Goal: Task Accomplishment & Management: Use online tool/utility

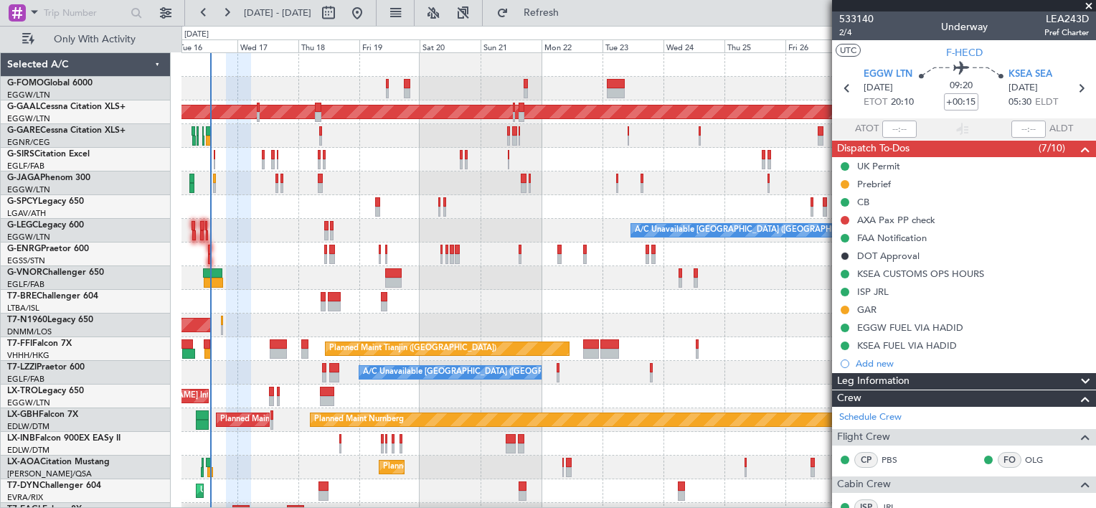
click at [488, 167] on div "Planned Maint [GEOGRAPHIC_DATA] ([GEOGRAPHIC_DATA])" at bounding box center [638, 160] width 914 height 24
click at [576, 5] on button "Refresh" at bounding box center [533, 12] width 86 height 23
click at [572, 14] on span "Refresh" at bounding box center [541, 13] width 60 height 10
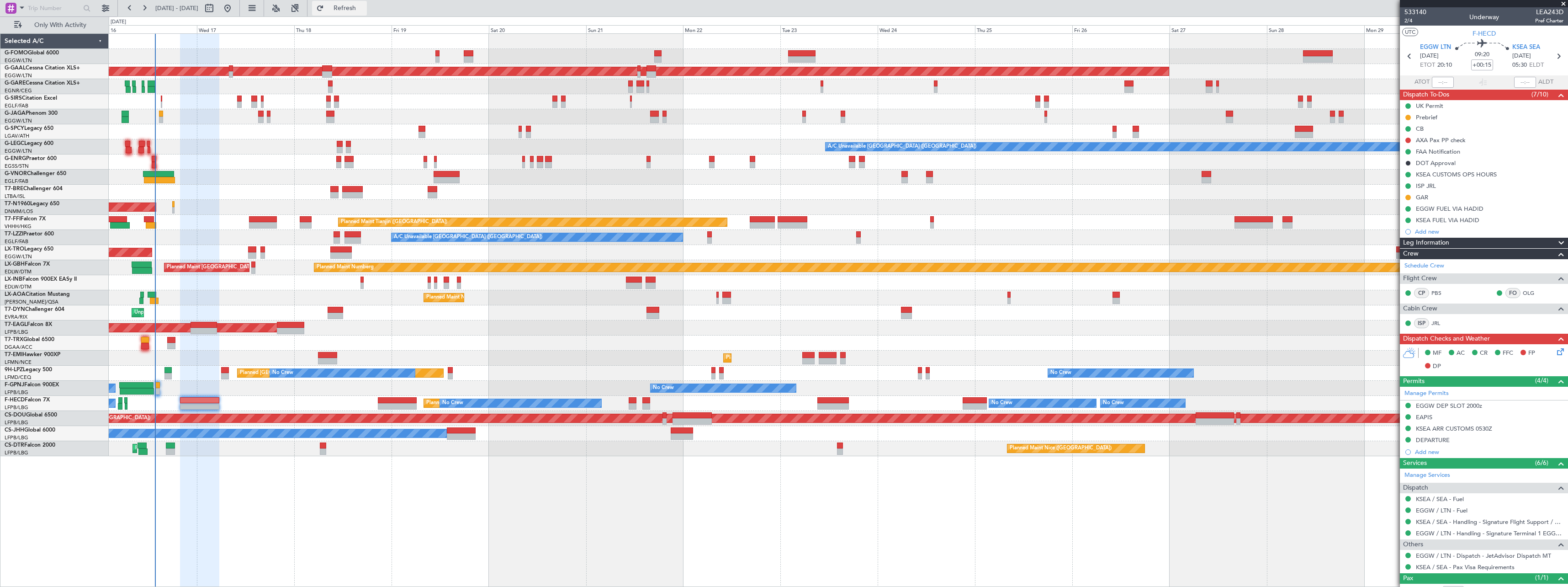
click at [364, 11] on span "Refresh" at bounding box center [345, 8] width 38 height 6
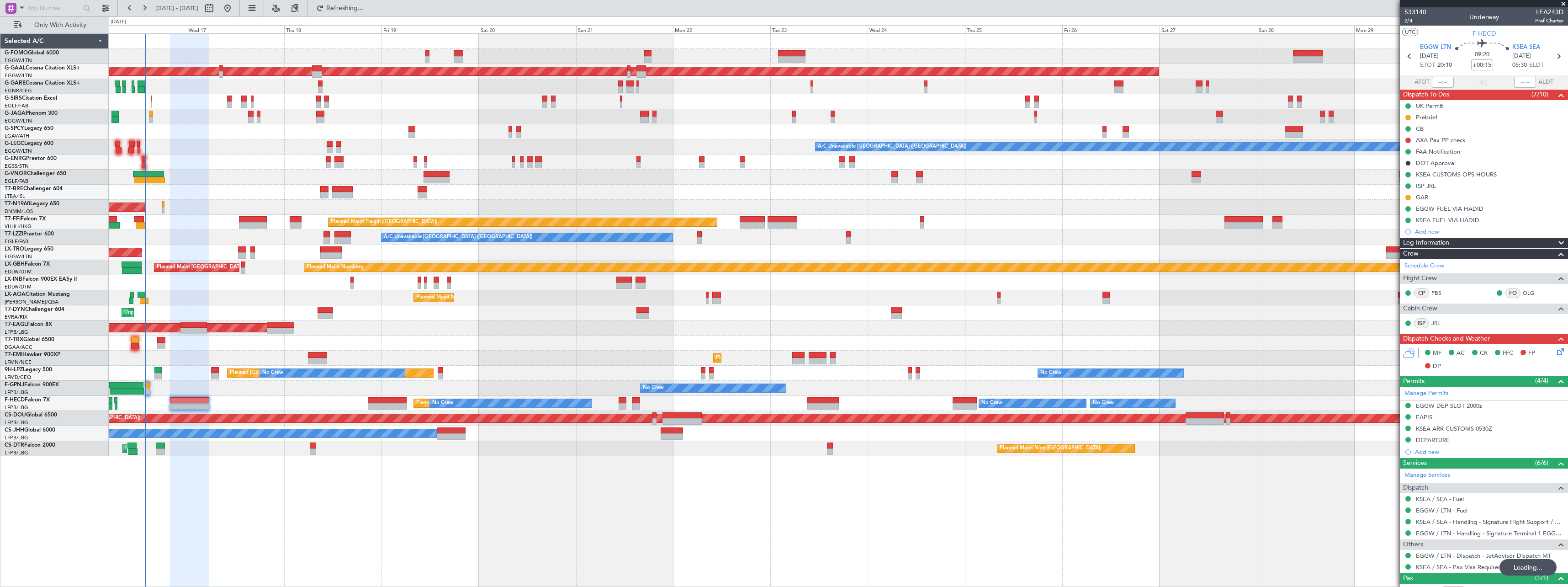
click at [364, 122] on div "Planned Maint [GEOGRAPHIC_DATA] ([GEOGRAPHIC_DATA])" at bounding box center [838, 117] width 1459 height 15
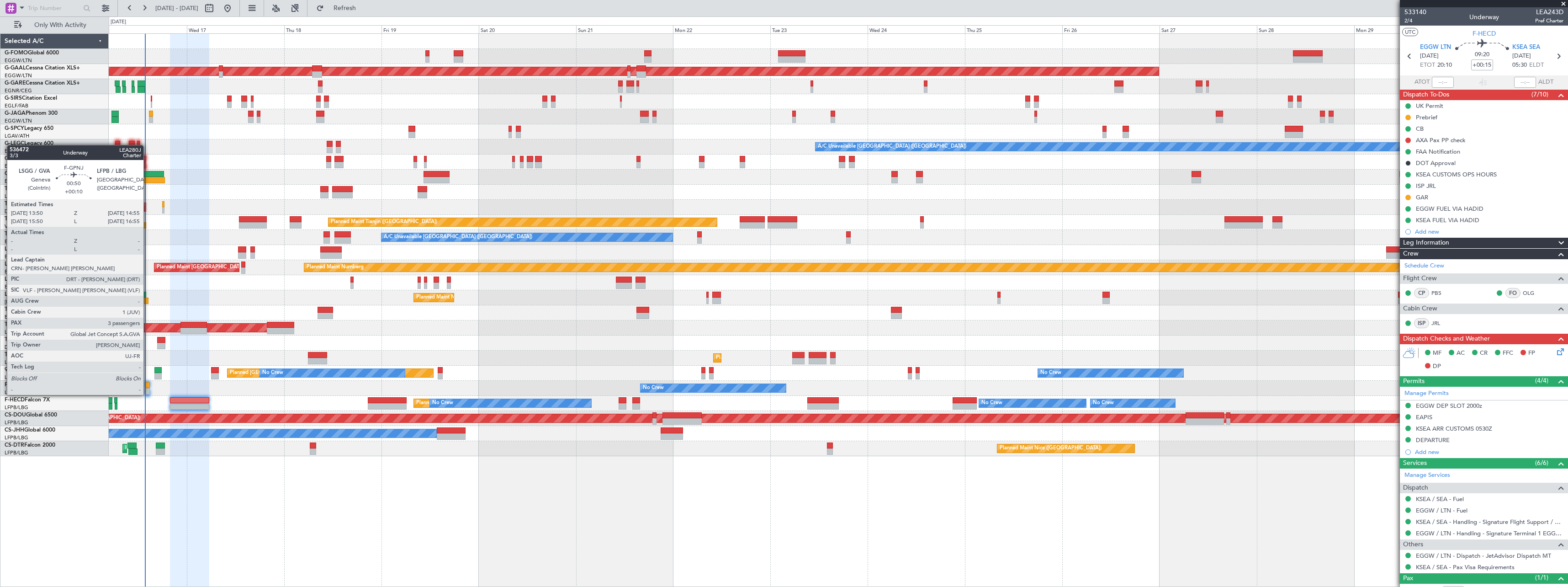
click at [148, 323] on div at bounding box center [147, 386] width 4 height 6
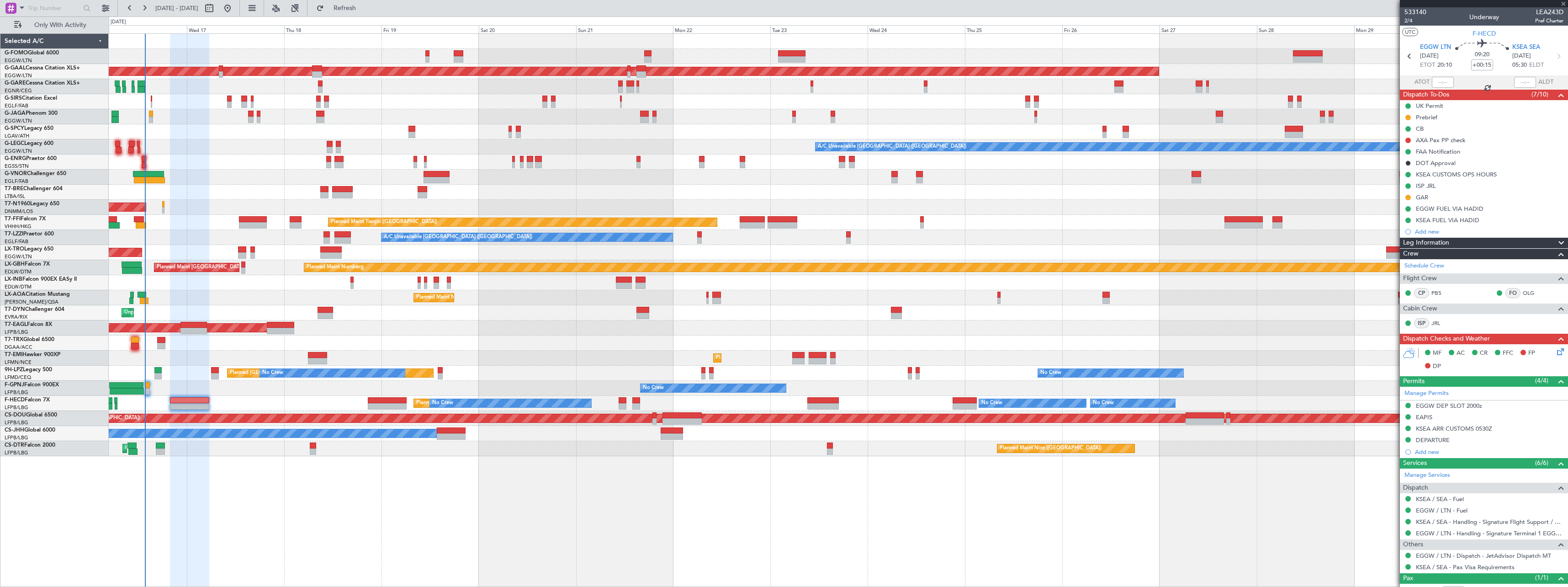
type input "+00:10"
type input "3"
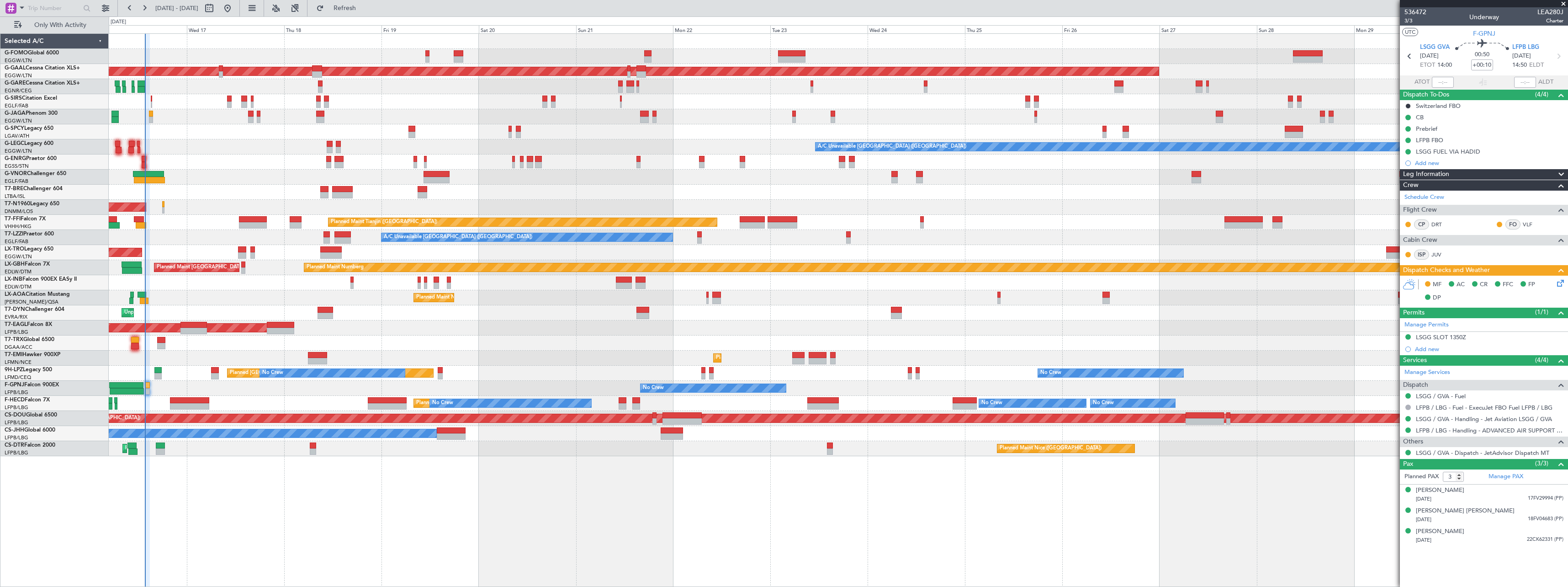
click at [698, 283] on icon at bounding box center [1558, 281] width 7 height 7
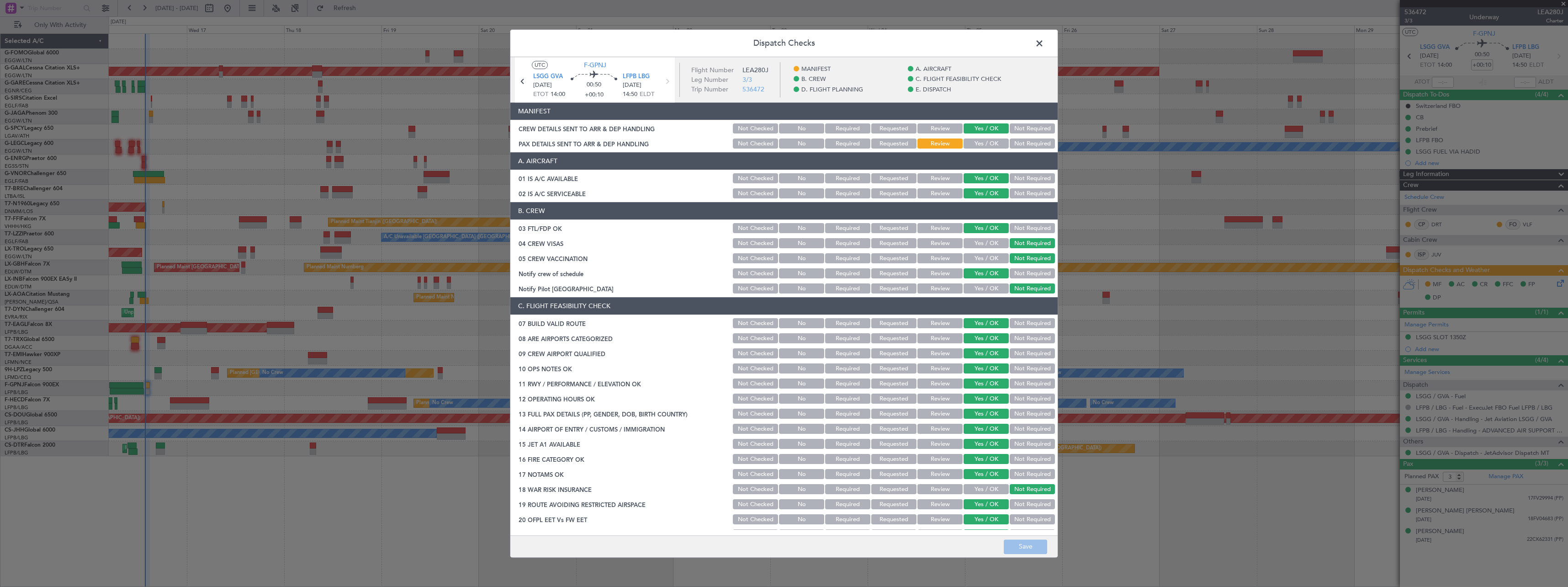
click at [698, 45] on span at bounding box center [1044, 45] width 0 height 18
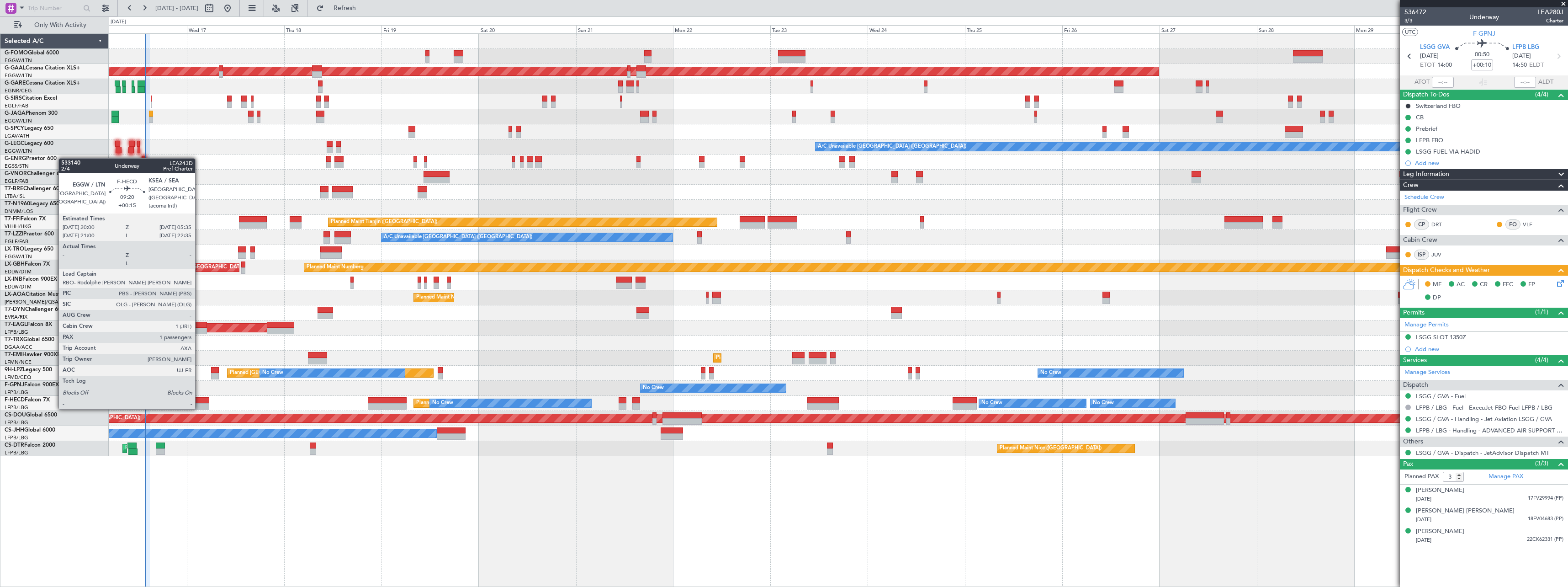
click at [199, 323] on div at bounding box center [190, 400] width 40 height 6
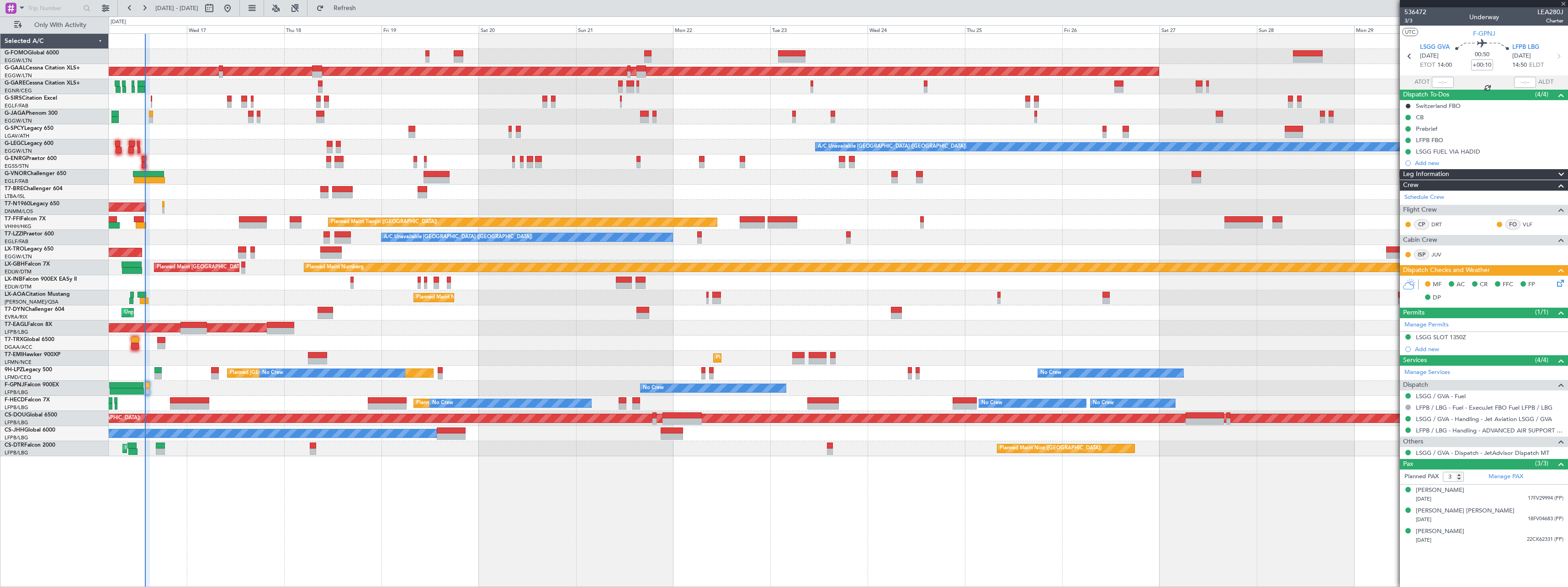
type input "+00:15"
type input "1"
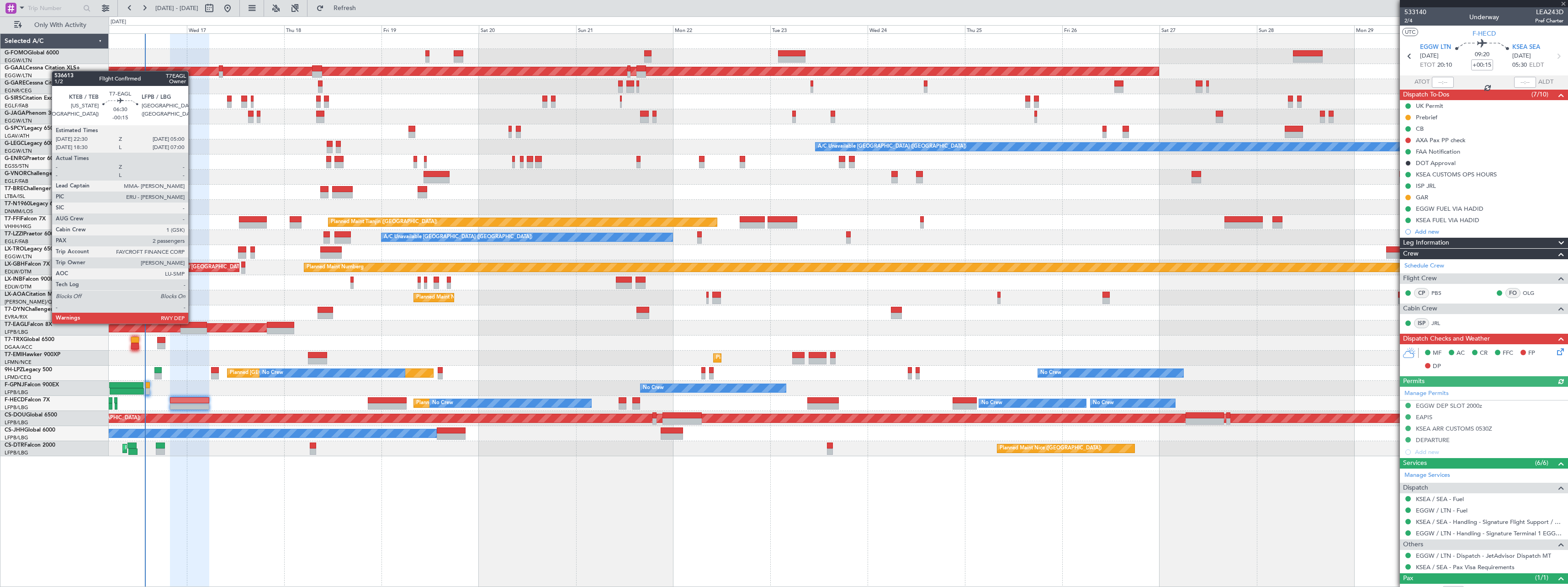
click at [192, 322] on div at bounding box center [194, 325] width 27 height 6
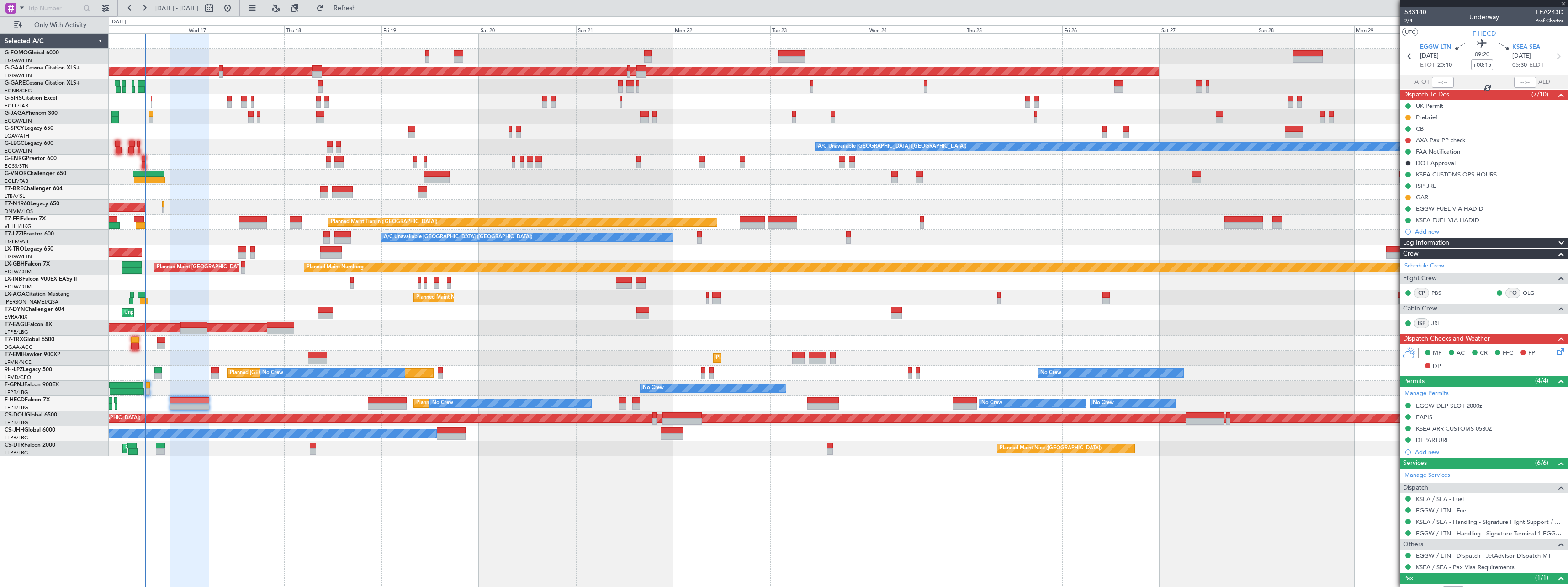
type input "-00:15"
type input "2"
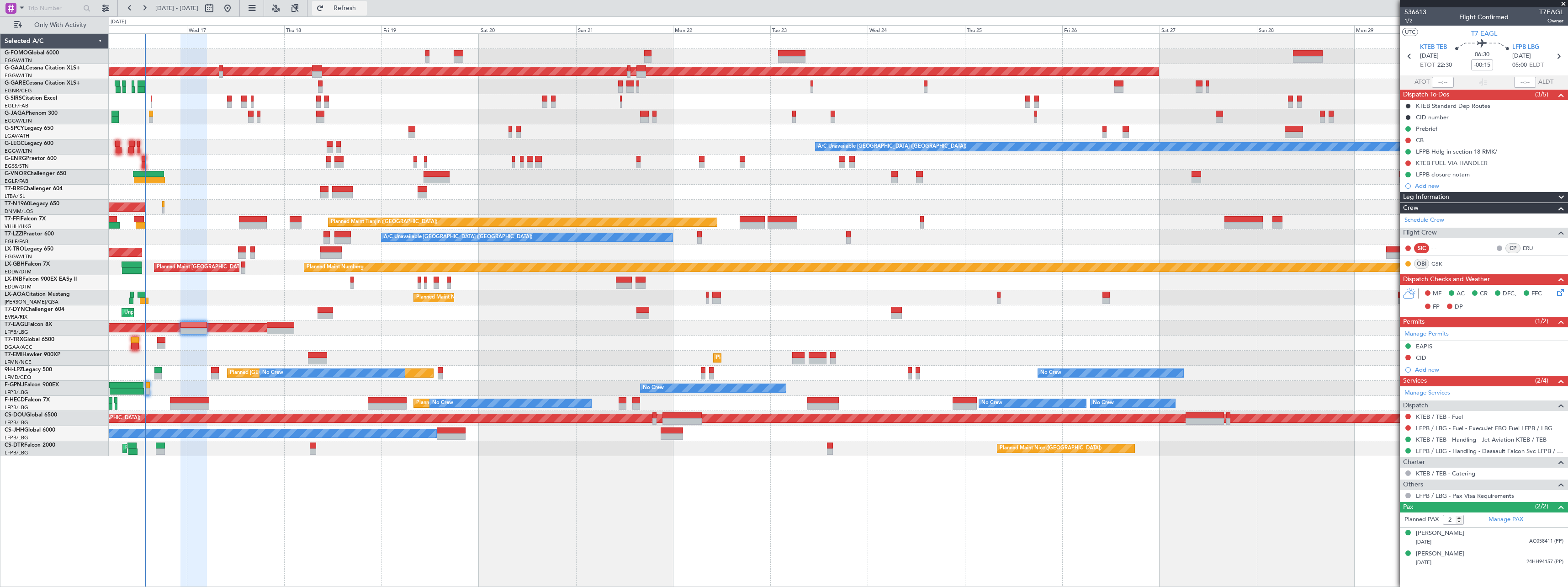
click at [364, 11] on span "Refresh" at bounding box center [345, 8] width 38 height 6
click at [363, 8] on span "Refresh" at bounding box center [345, 8] width 38 height 6
click at [364, 5] on span "Refresh" at bounding box center [345, 8] width 38 height 6
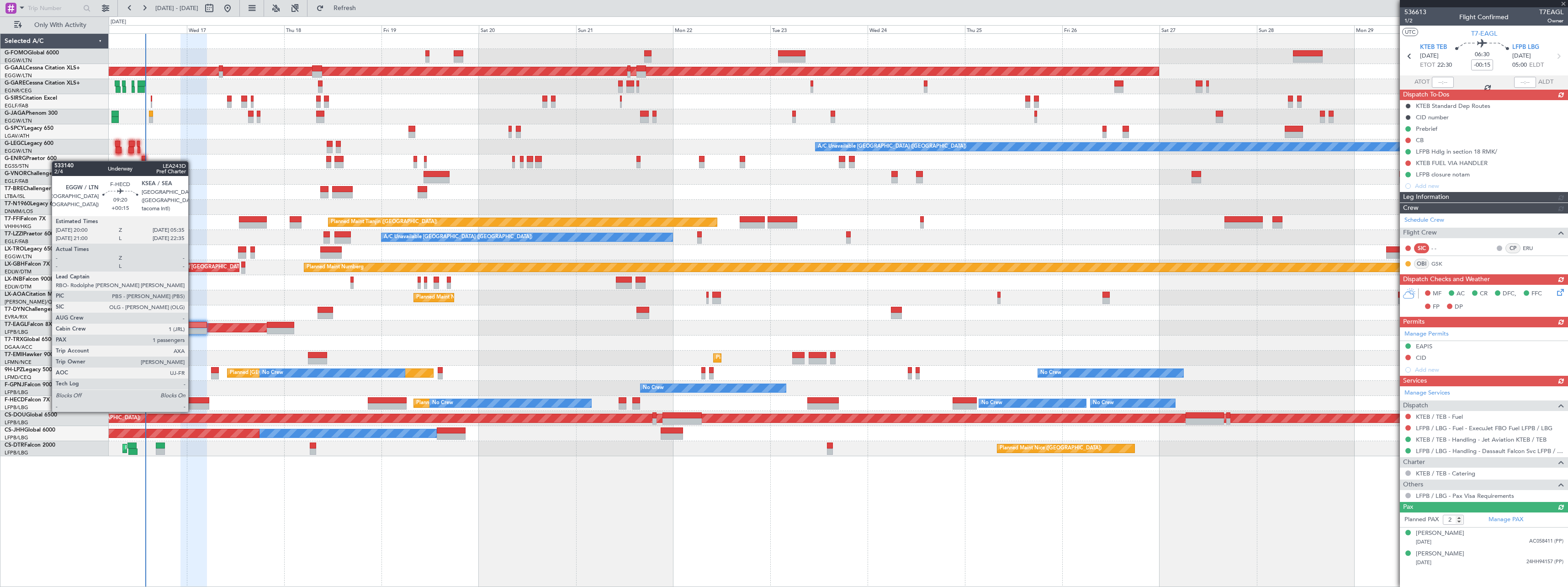
click at [192, 323] on div at bounding box center [190, 400] width 40 height 6
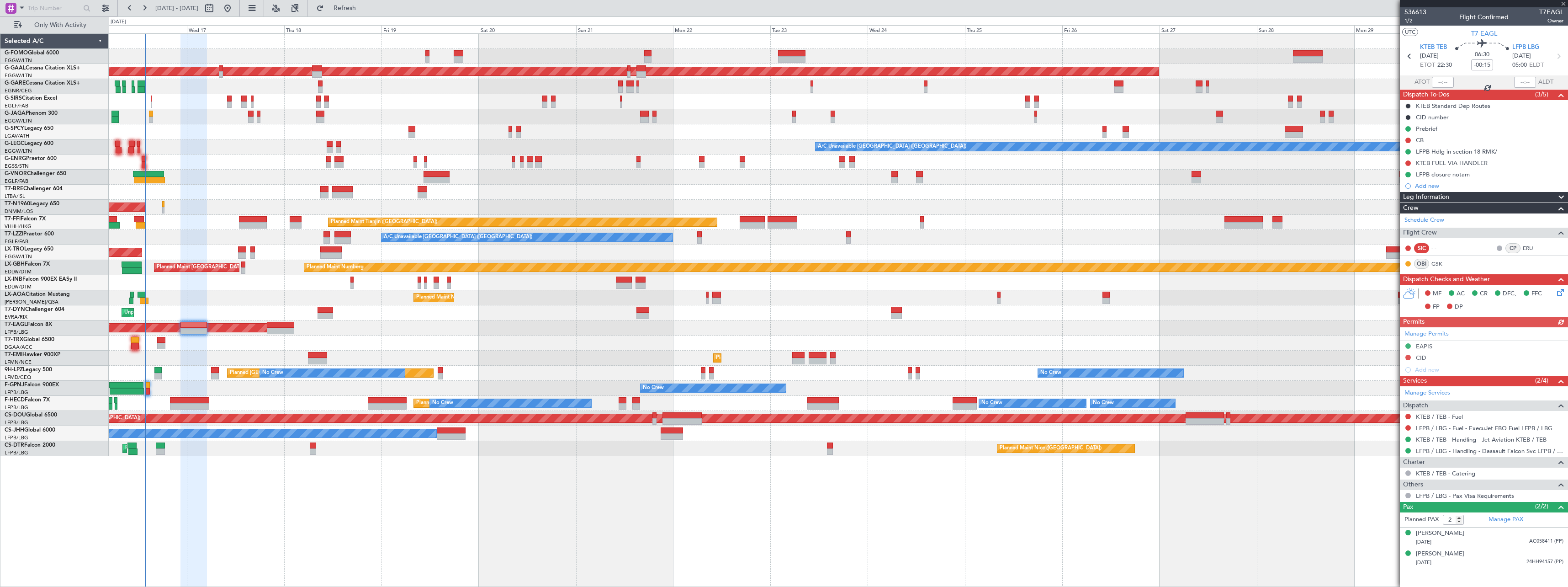
type input "+00:15"
type input "1"
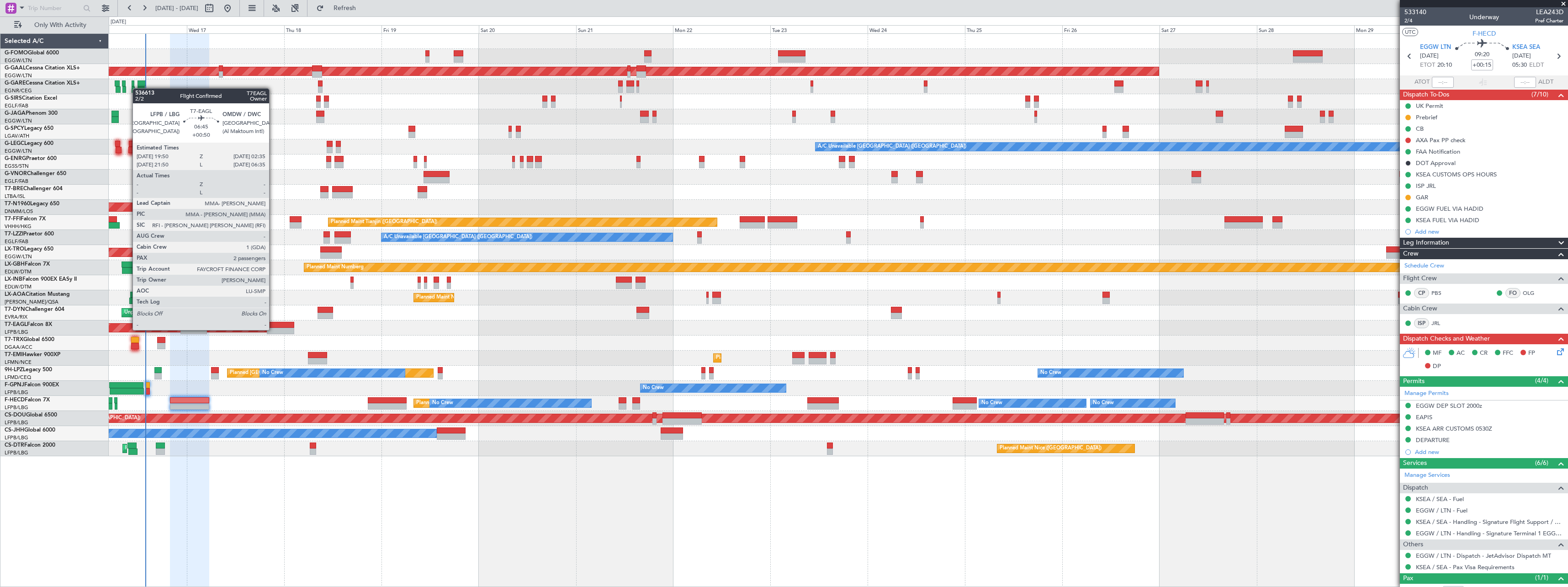
click at [273, 323] on div at bounding box center [280, 331] width 27 height 6
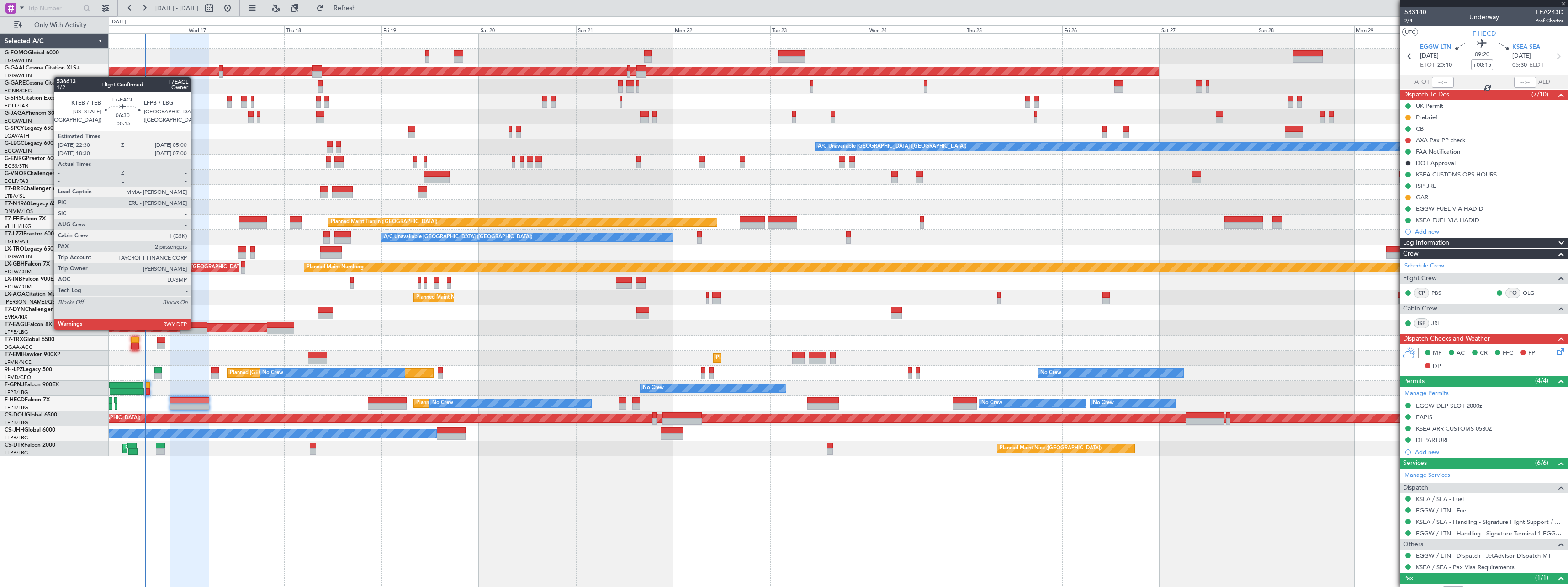
type input "+00:50"
type input "2"
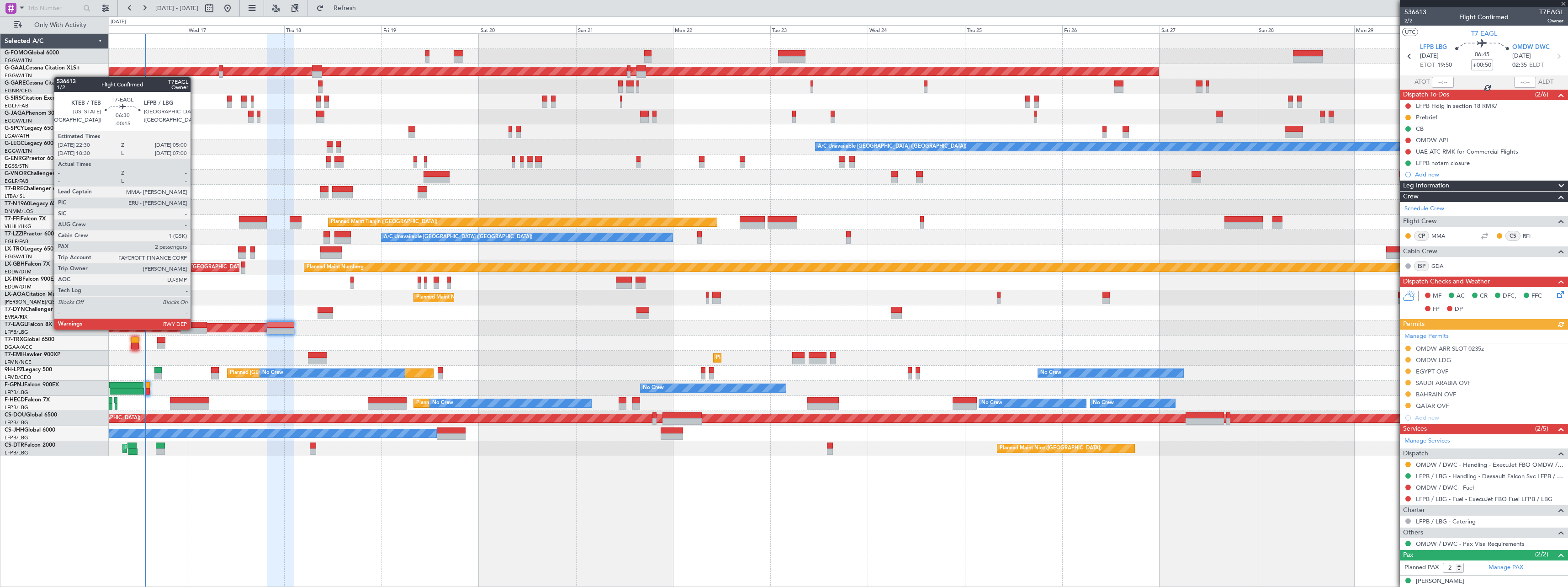
click at [195, 323] on div at bounding box center [194, 331] width 27 height 6
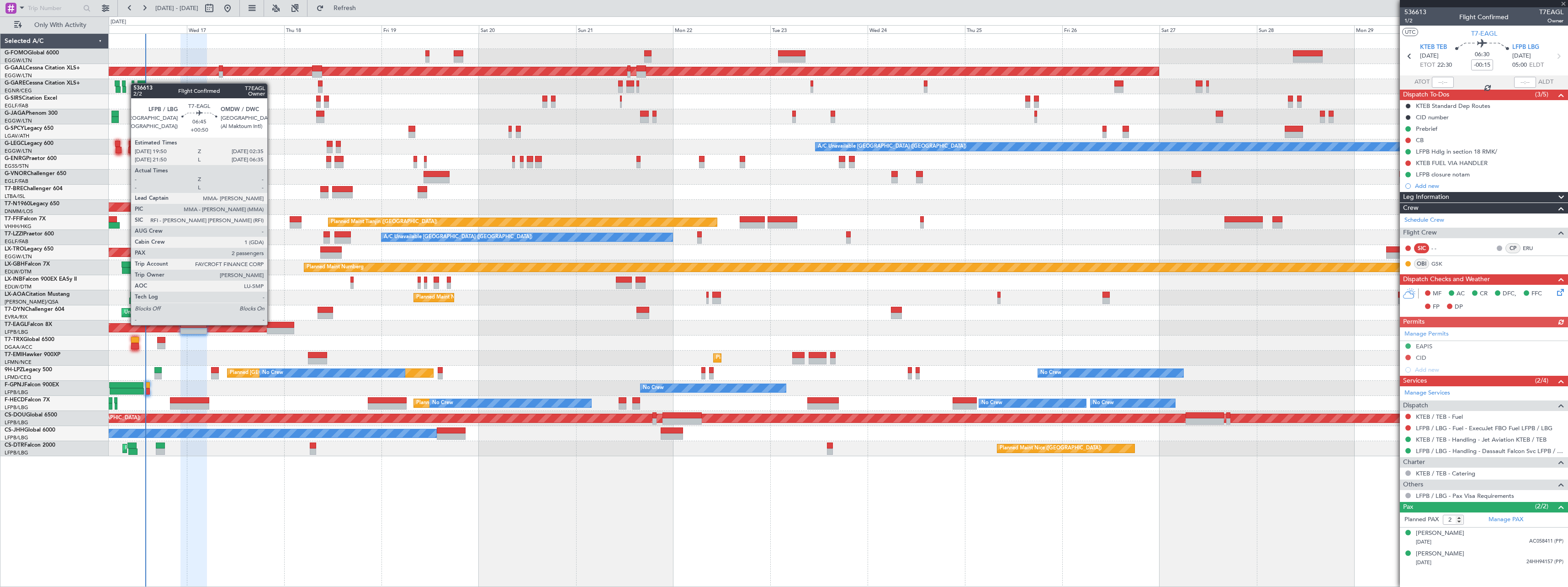
click at [271, 323] on div at bounding box center [280, 325] width 27 height 6
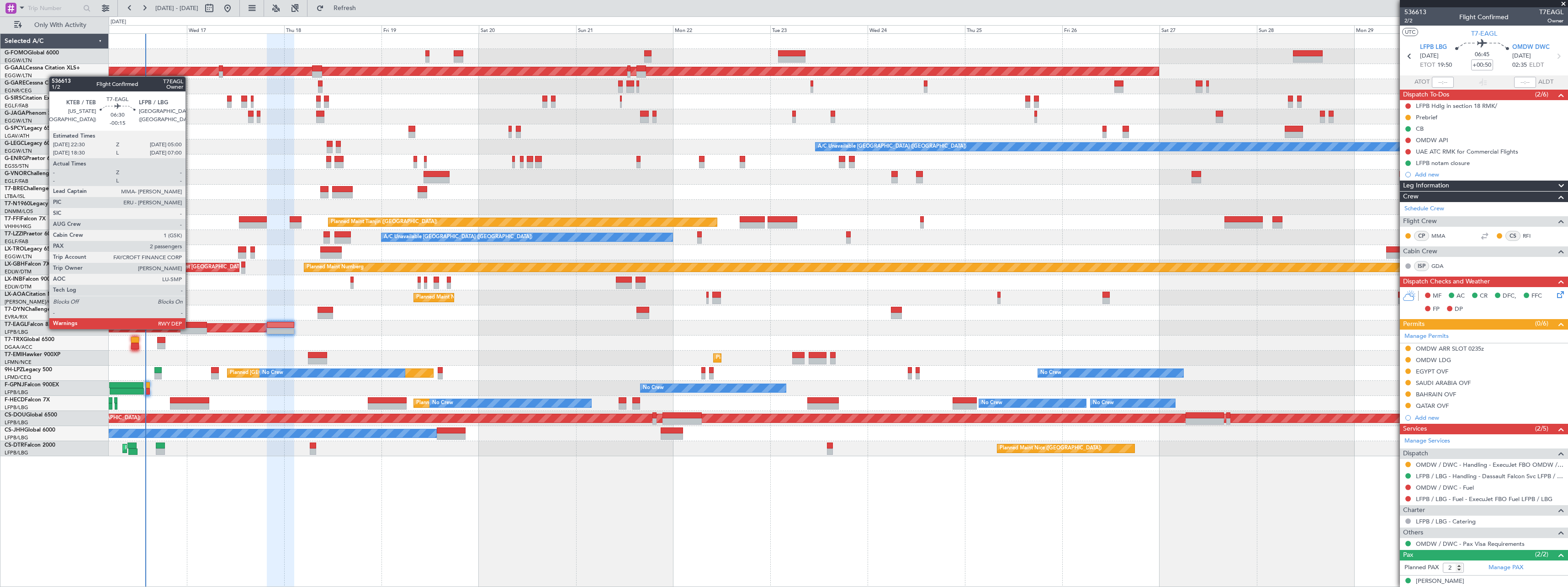
click at [190, 323] on div at bounding box center [194, 331] width 27 height 6
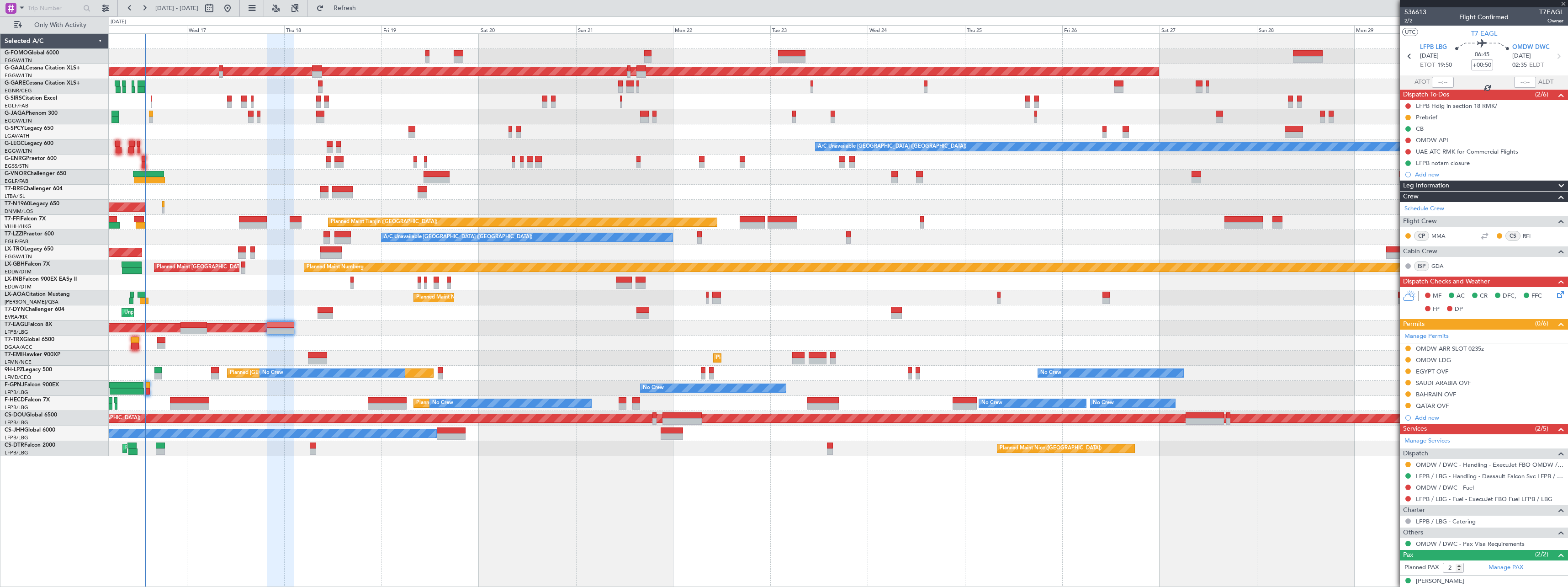
type input "-00:15"
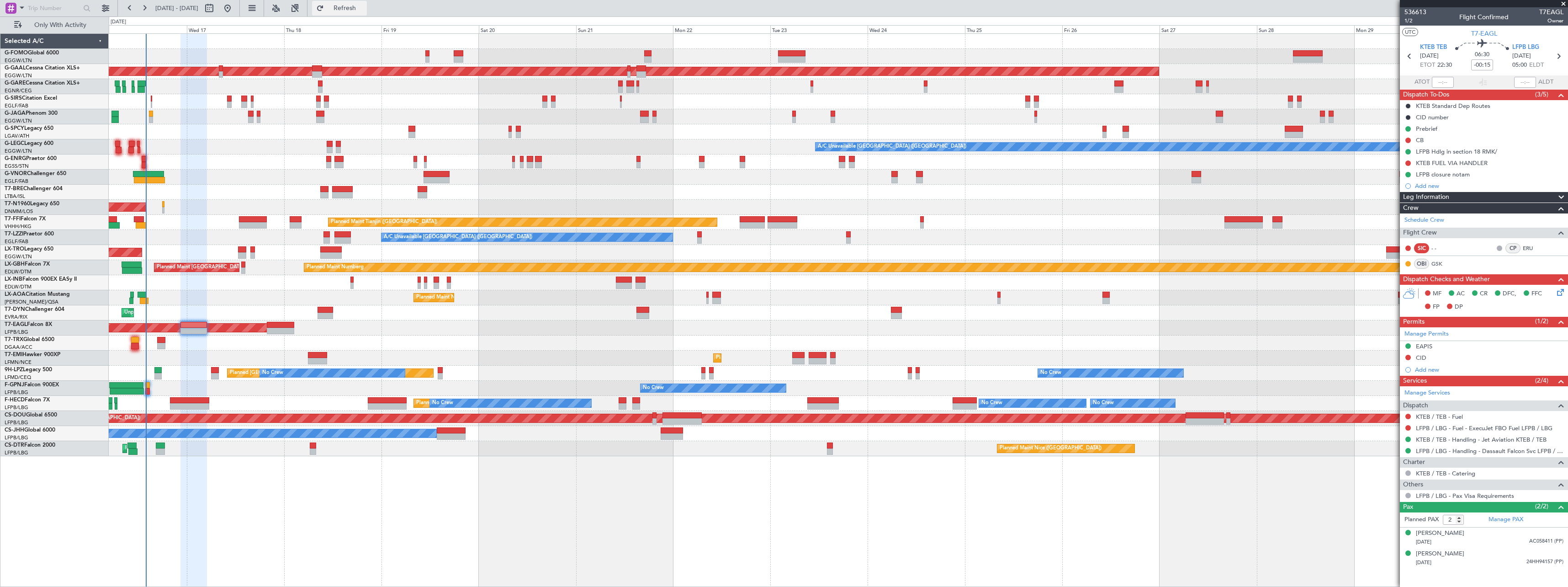
click at [364, 6] on span "Refresh" at bounding box center [345, 8] width 38 height 6
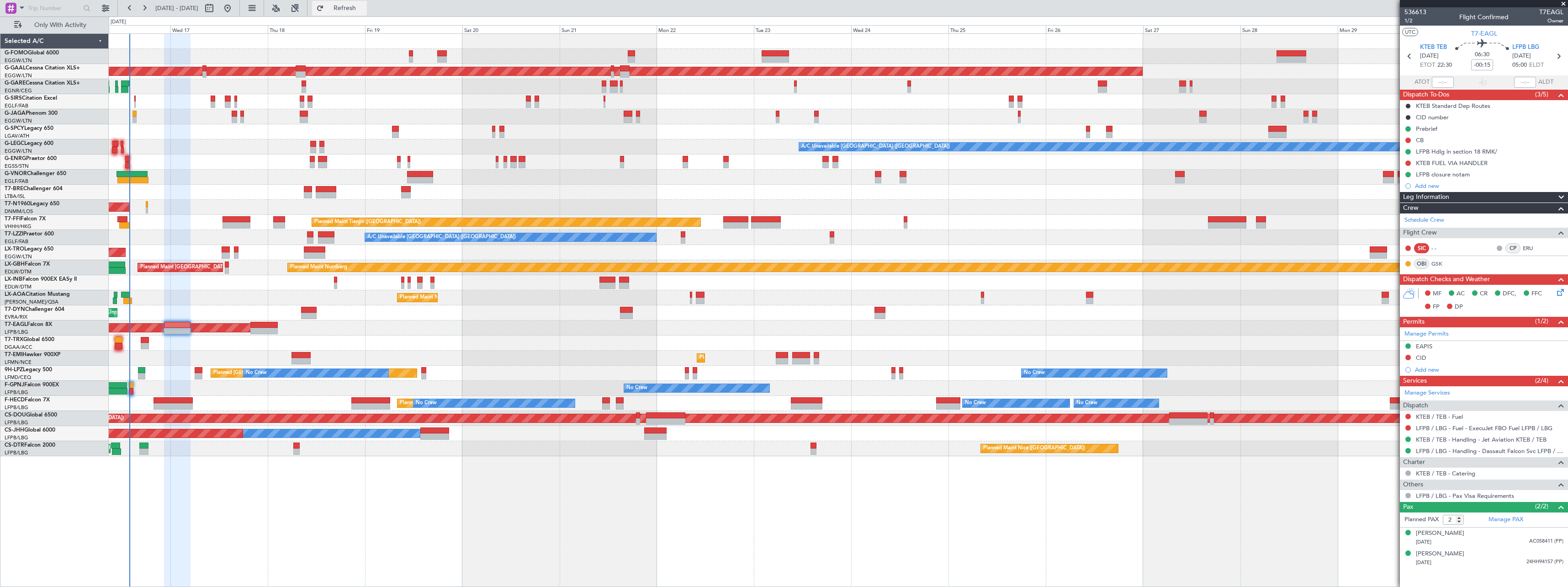
click at [364, 7] on span "Refresh" at bounding box center [345, 8] width 38 height 6
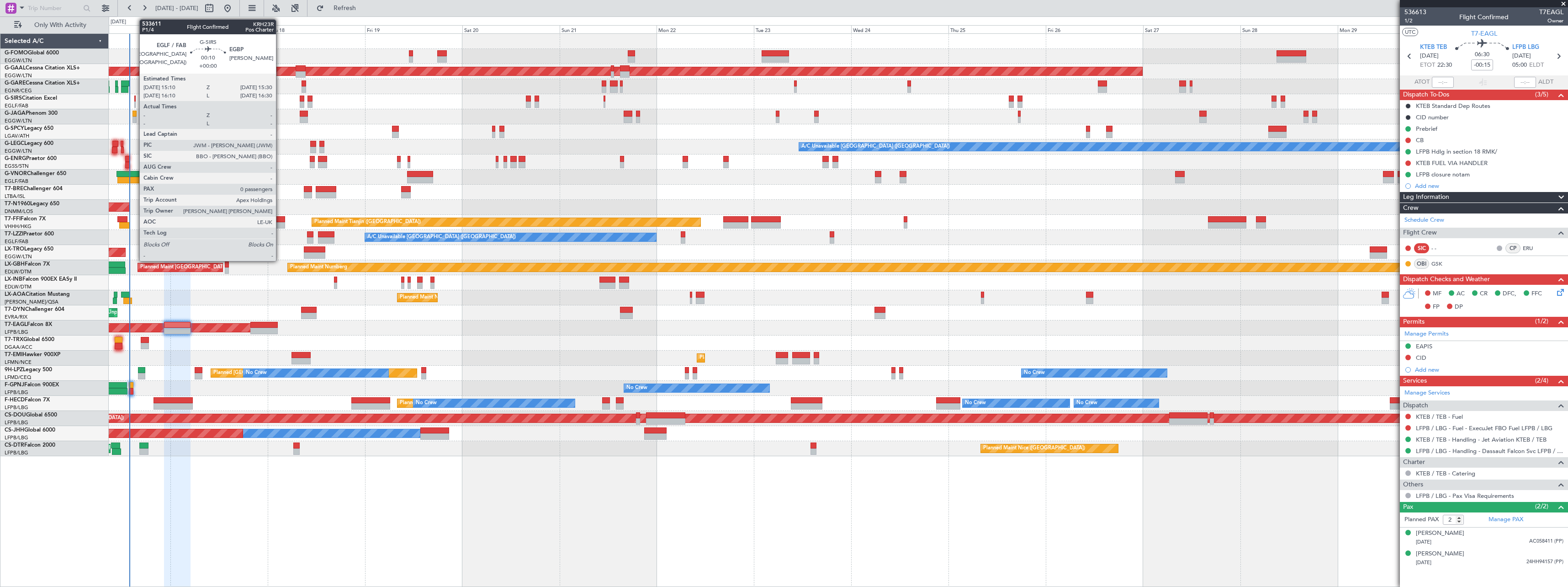
click at [135, 101] on div at bounding box center [135, 105] width 1 height 6
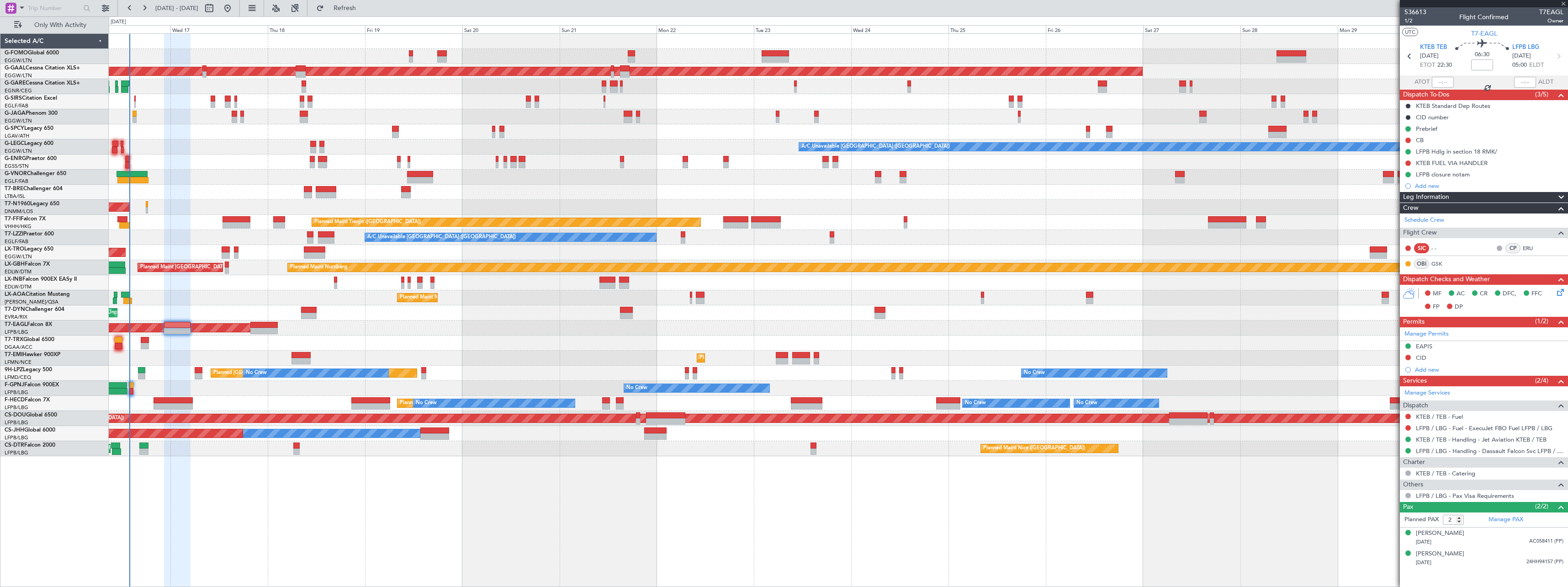
type input "0"
